Goal: Communication & Community: Participate in discussion

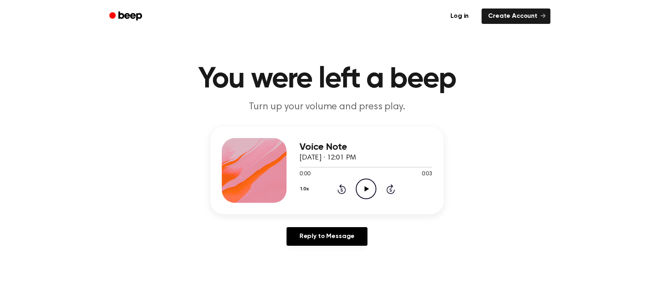
click at [366, 183] on icon "Play Audio" at bounding box center [366, 188] width 21 height 21
click at [366, 190] on icon "Play Audio" at bounding box center [366, 188] width 21 height 21
click at [367, 184] on icon "Pause Audio" at bounding box center [366, 188] width 21 height 21
click at [367, 184] on icon "Play Audio" at bounding box center [366, 188] width 21 height 21
click at [362, 189] on icon "Play Audio" at bounding box center [366, 188] width 21 height 21
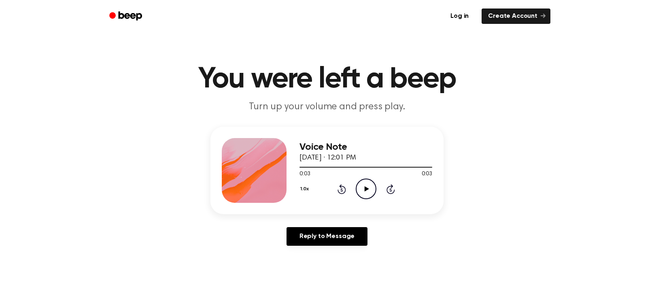
click at [362, 189] on icon "Play Audio" at bounding box center [366, 188] width 21 height 21
click at [367, 185] on icon "Play Audio" at bounding box center [366, 188] width 21 height 21
click at [340, 238] on link "Reply to Message" at bounding box center [327, 236] width 81 height 19
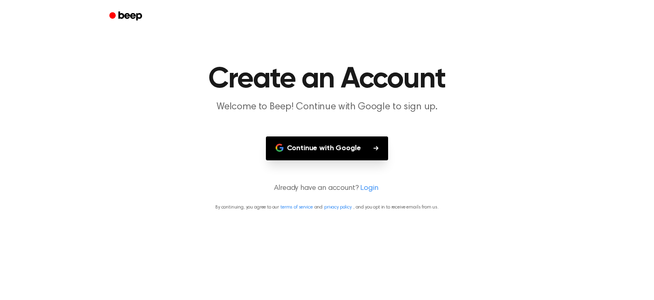
click at [344, 150] on button "Continue with Google" at bounding box center [327, 148] width 123 height 24
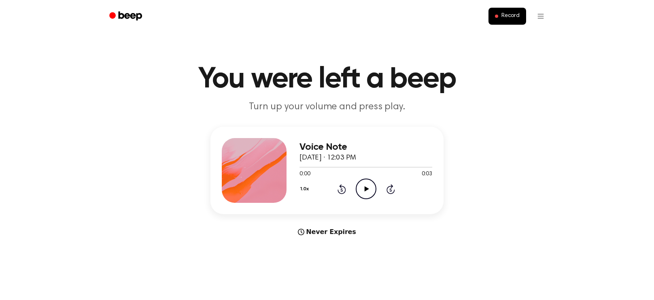
click at [358, 187] on icon "Play Audio" at bounding box center [366, 188] width 21 height 21
click at [369, 189] on icon "Play Audio" at bounding box center [366, 188] width 21 height 21
click at [369, 198] on circle at bounding box center [366, 189] width 20 height 20
click at [365, 185] on icon "Play Audio" at bounding box center [366, 188] width 21 height 21
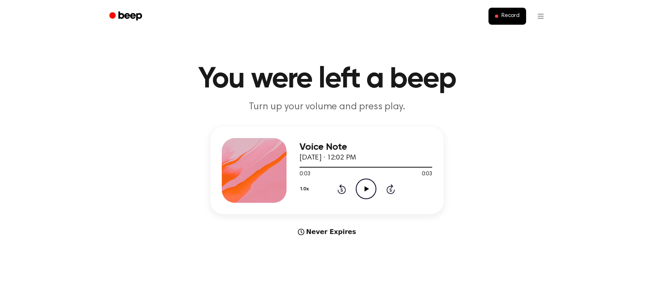
click at [362, 189] on icon "Play Audio" at bounding box center [366, 188] width 21 height 21
click at [368, 187] on icon "Play Audio" at bounding box center [366, 188] width 21 height 21
click at [365, 189] on icon "Pause Audio" at bounding box center [366, 188] width 21 height 21
click at [368, 187] on icon "Play Audio" at bounding box center [366, 188] width 21 height 21
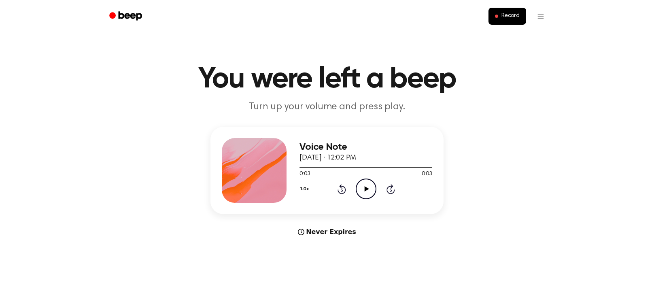
click at [365, 181] on icon "Play Audio" at bounding box center [366, 188] width 21 height 21
click at [366, 188] on icon at bounding box center [366, 188] width 4 height 5
click at [365, 186] on icon "Play Audio" at bounding box center [366, 188] width 21 height 21
click at [368, 184] on icon "Play Audio" at bounding box center [366, 188] width 21 height 21
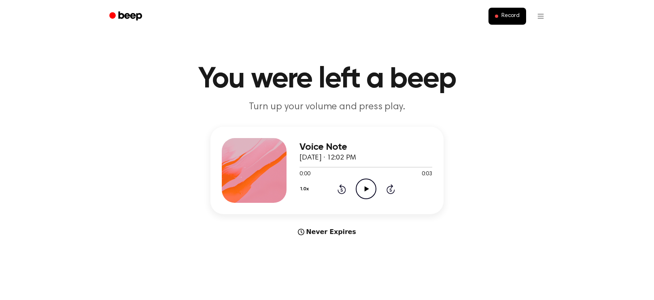
click at [367, 187] on icon "Play Audio" at bounding box center [366, 188] width 21 height 21
click at [361, 187] on icon "Play Audio" at bounding box center [366, 188] width 21 height 21
click at [361, 187] on icon "Pause Audio" at bounding box center [366, 188] width 21 height 21
